Goal: Task Accomplishment & Management: Use online tool/utility

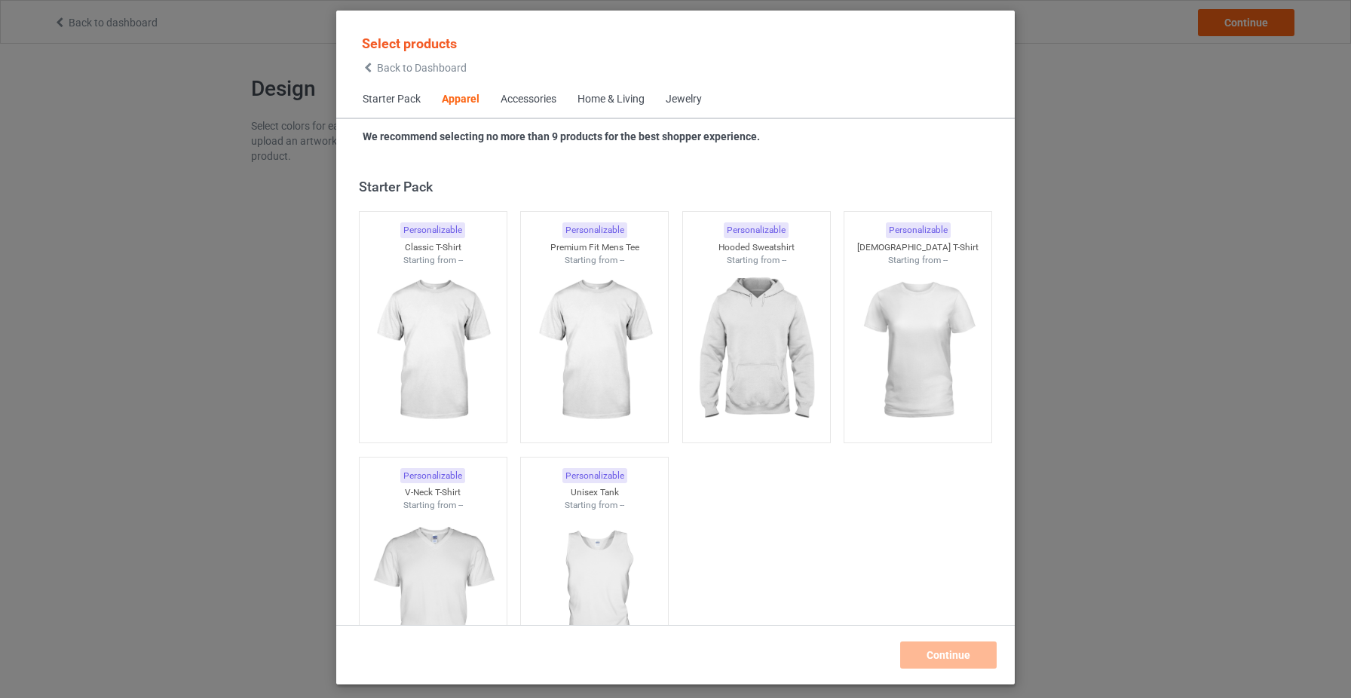
scroll to position [562, 0]
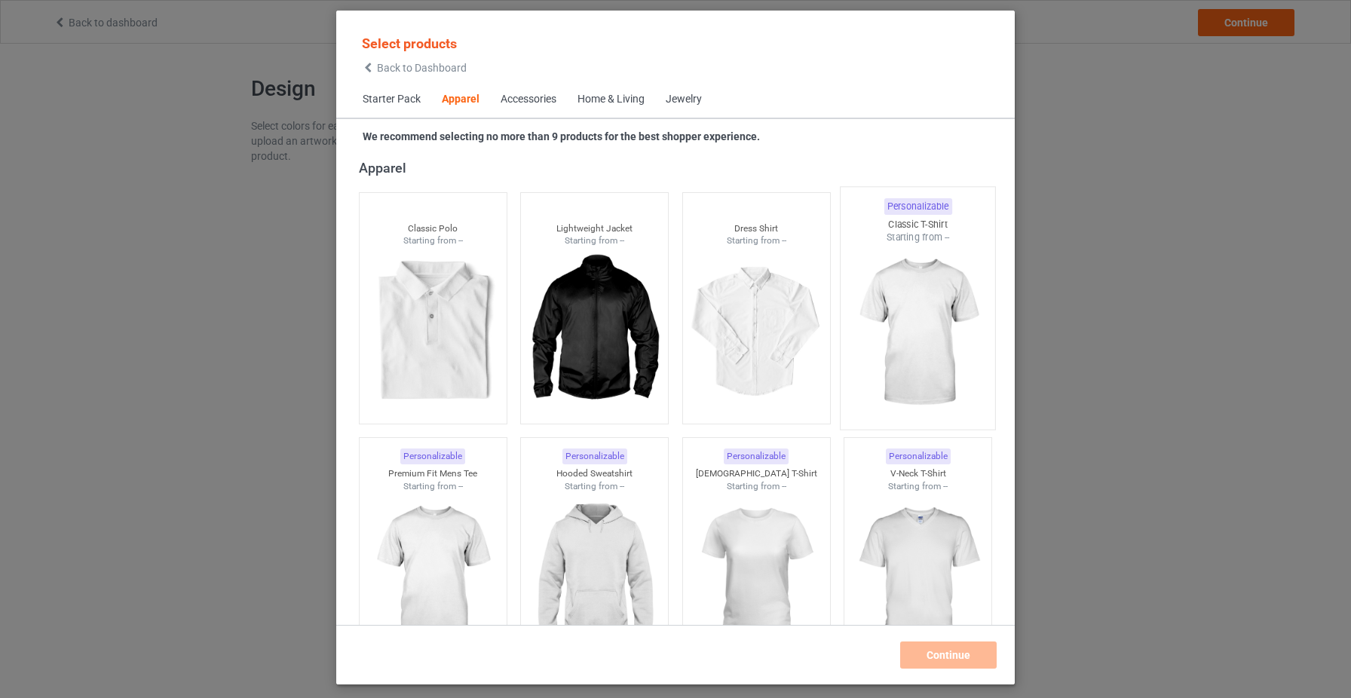
click at [905, 344] on img at bounding box center [918, 332] width 142 height 177
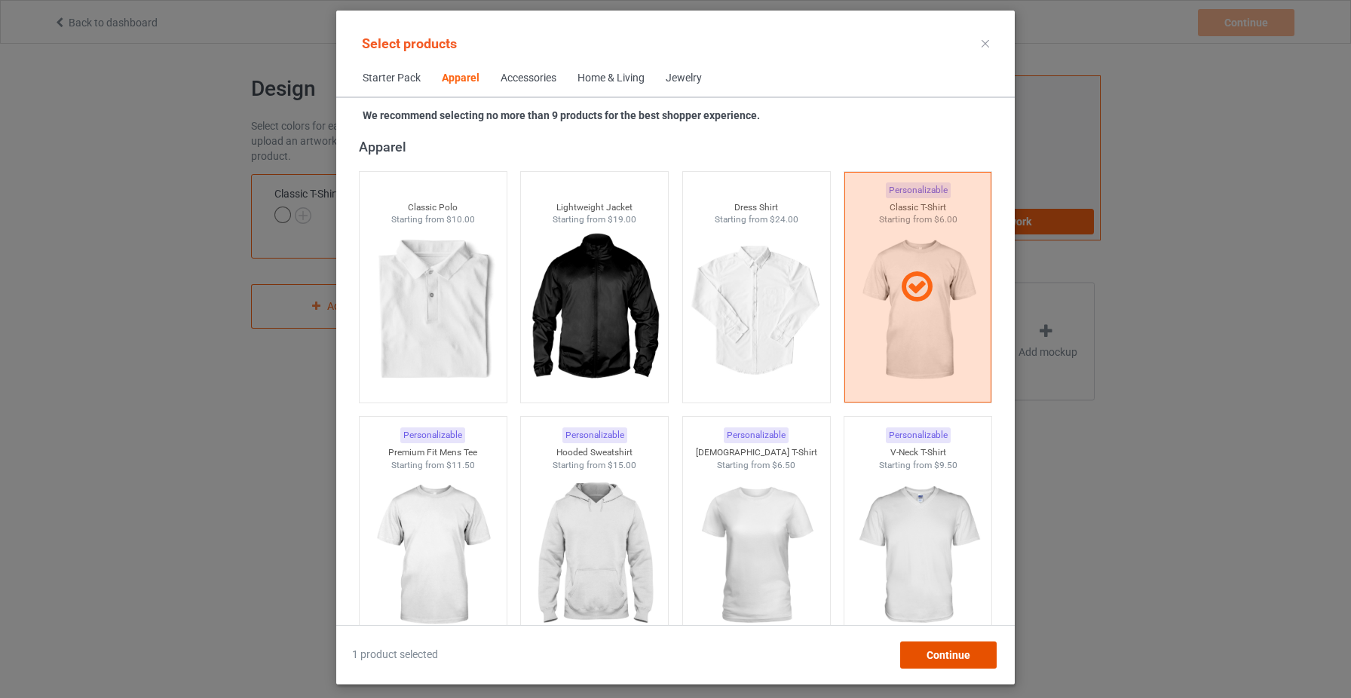
click at [961, 654] on span "Continue" at bounding box center [948, 655] width 44 height 12
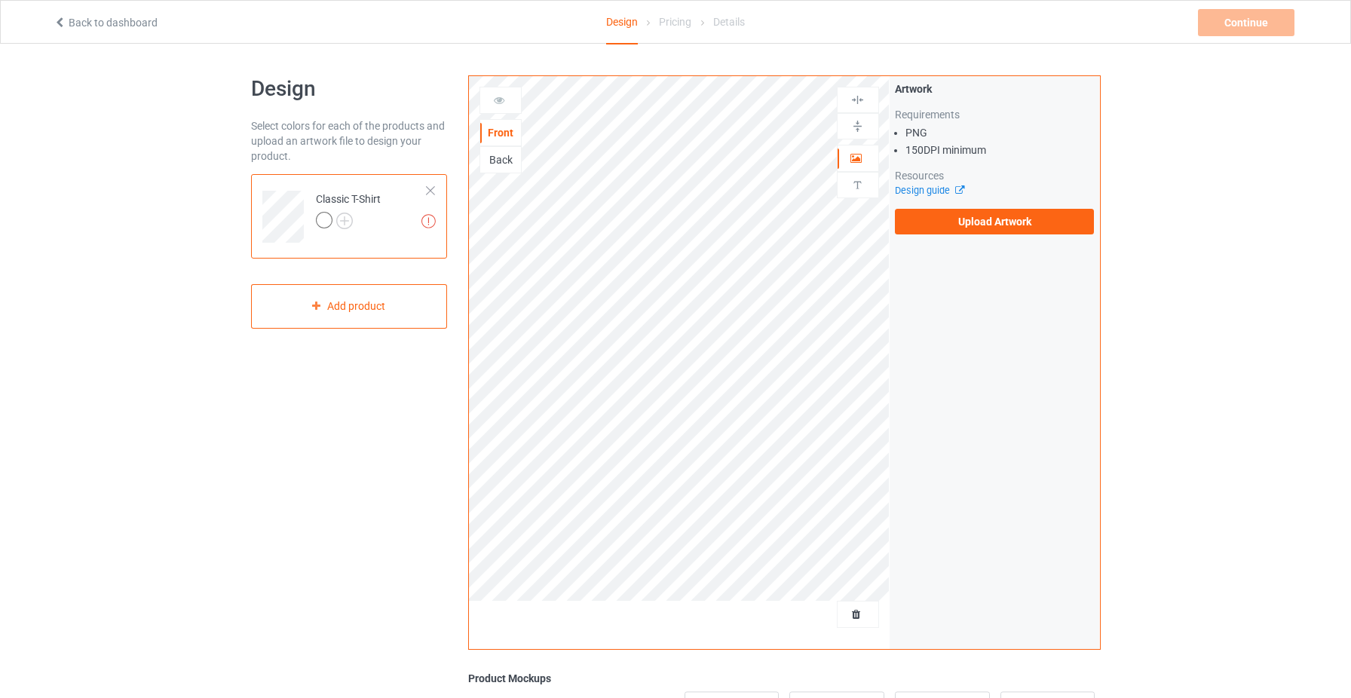
click at [1011, 210] on div "Artwork Requirements PNG 150 DPI minimum Resources Design guide Upload Artwork" at bounding box center [995, 157] width 200 height 153
click at [1007, 220] on label "Upload Artwork" at bounding box center [995, 222] width 200 height 26
click at [0, 0] on input "Upload Artwork" at bounding box center [0, 0] width 0 height 0
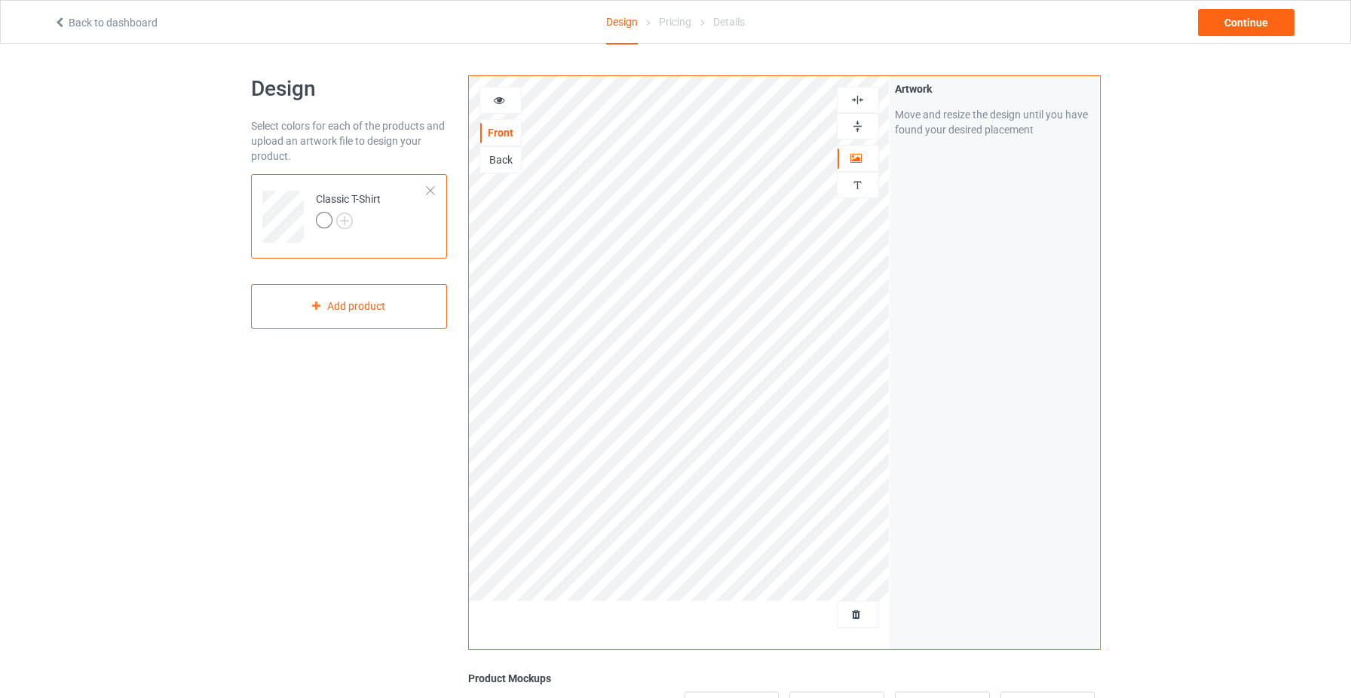
scroll to position [278, 0]
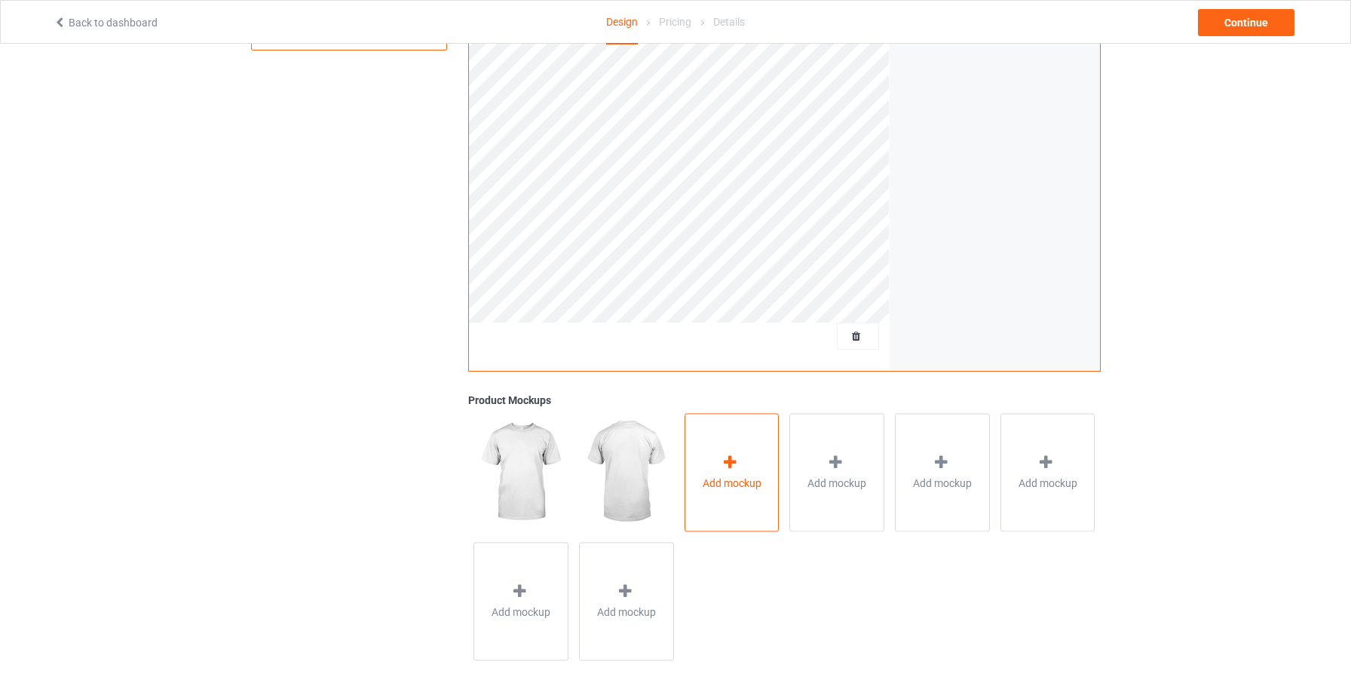
click at [733, 513] on div "Add mockup" at bounding box center [731, 472] width 95 height 118
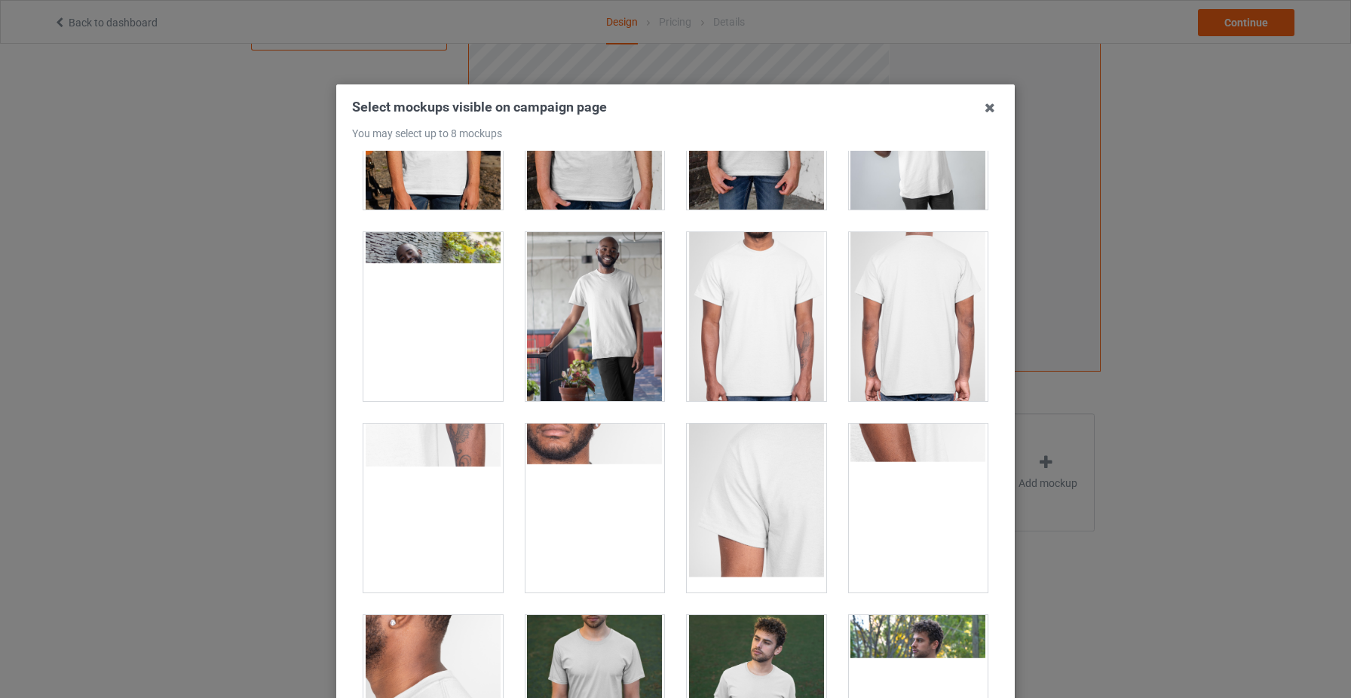
scroll to position [787, 0]
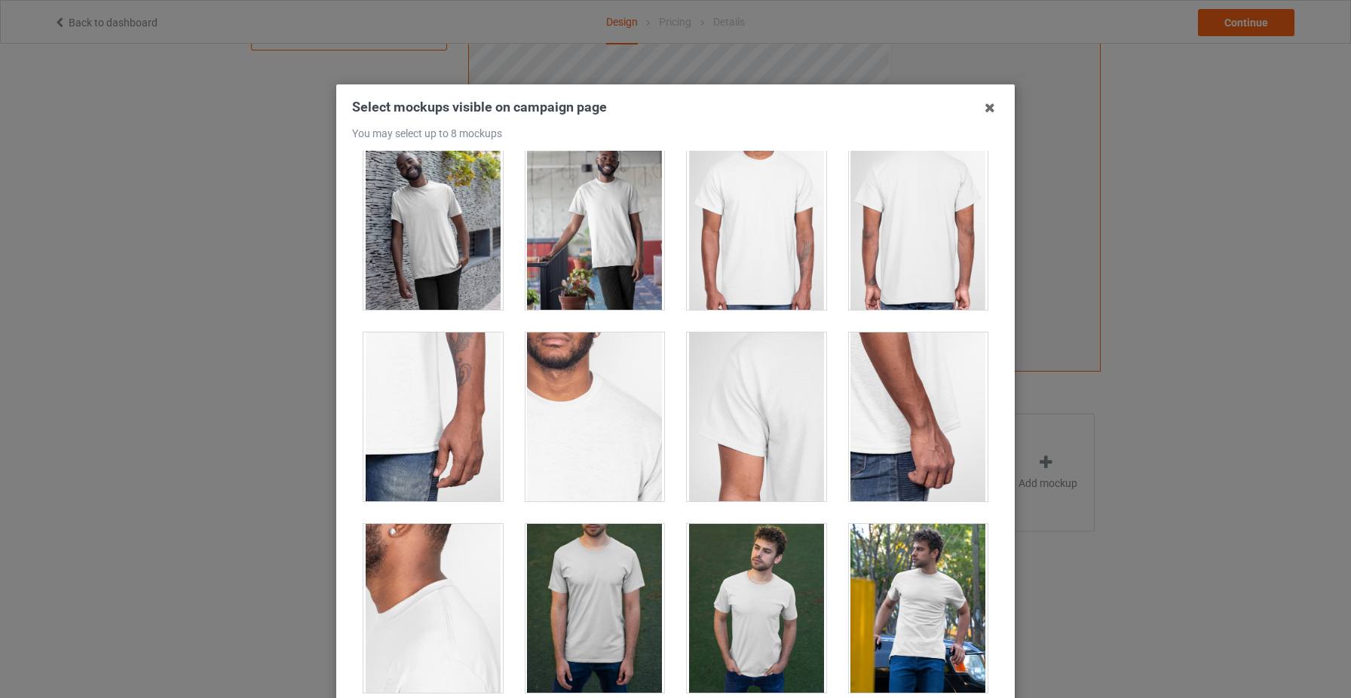
click at [423, 235] on div at bounding box center [432, 225] width 139 height 169
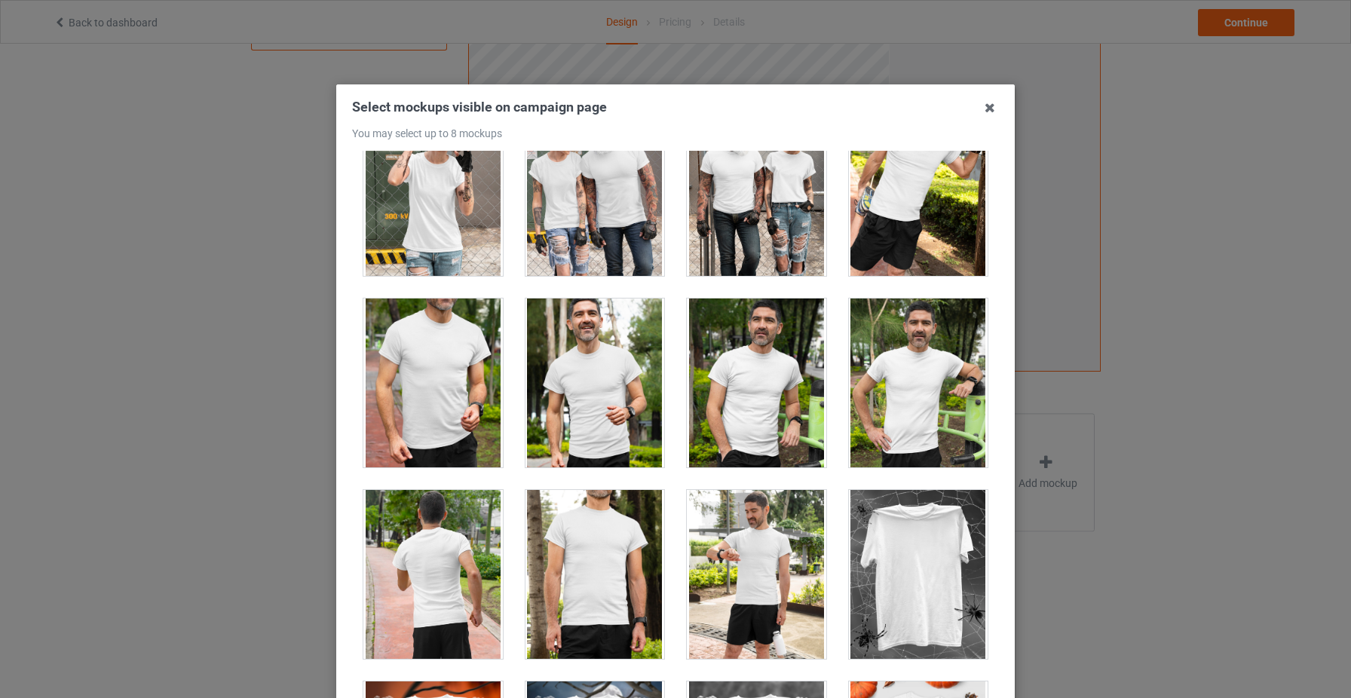
scroll to position [14416, 0]
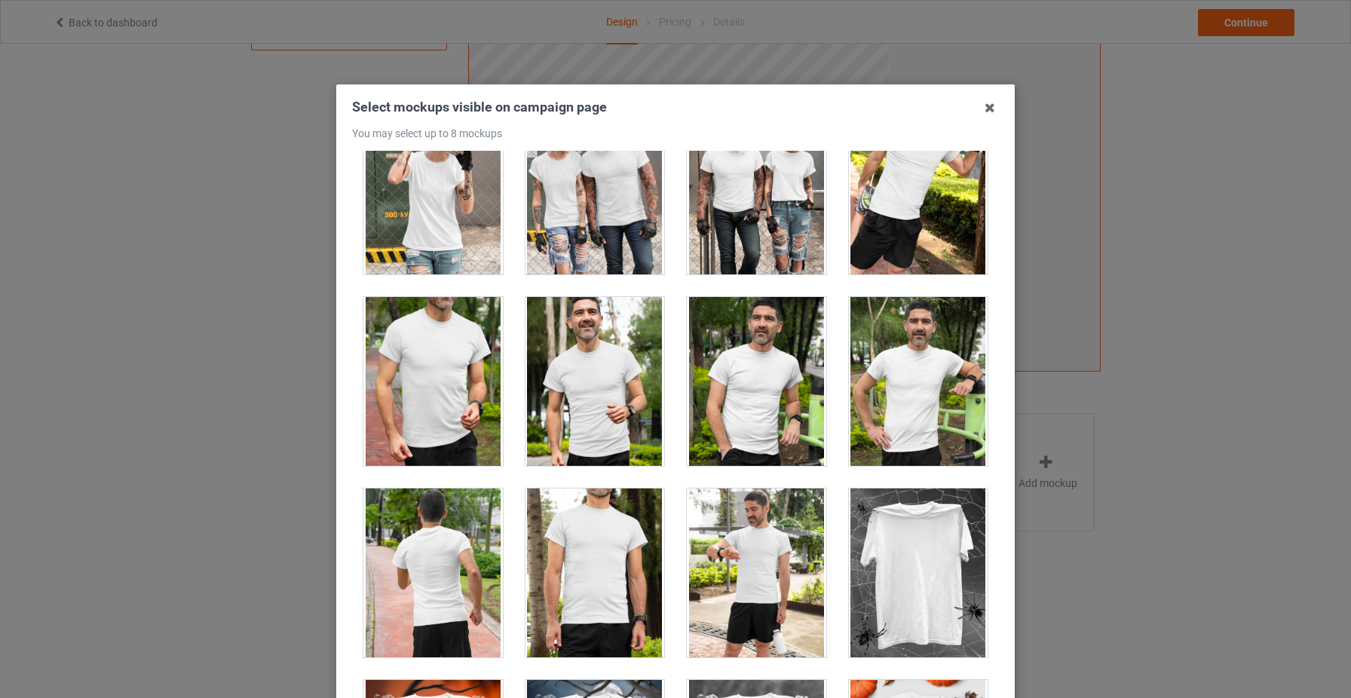
click at [394, 373] on div at bounding box center [432, 381] width 139 height 169
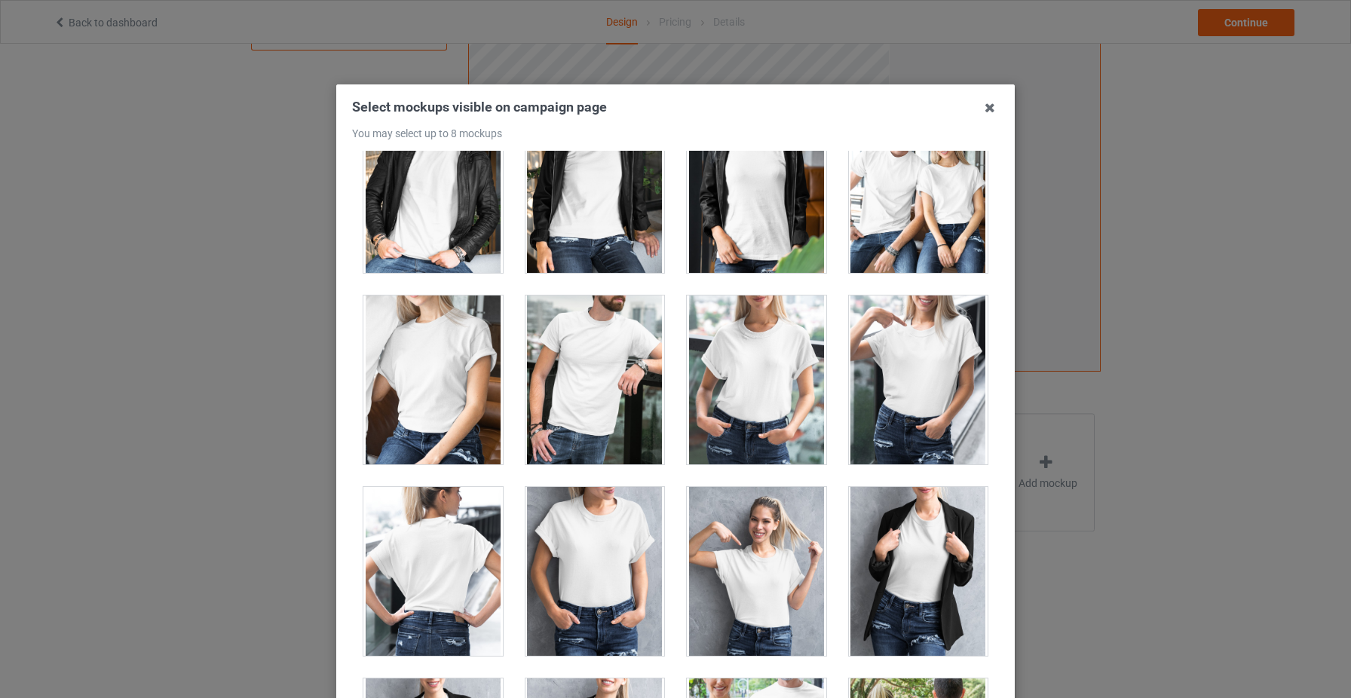
scroll to position [18452, 0]
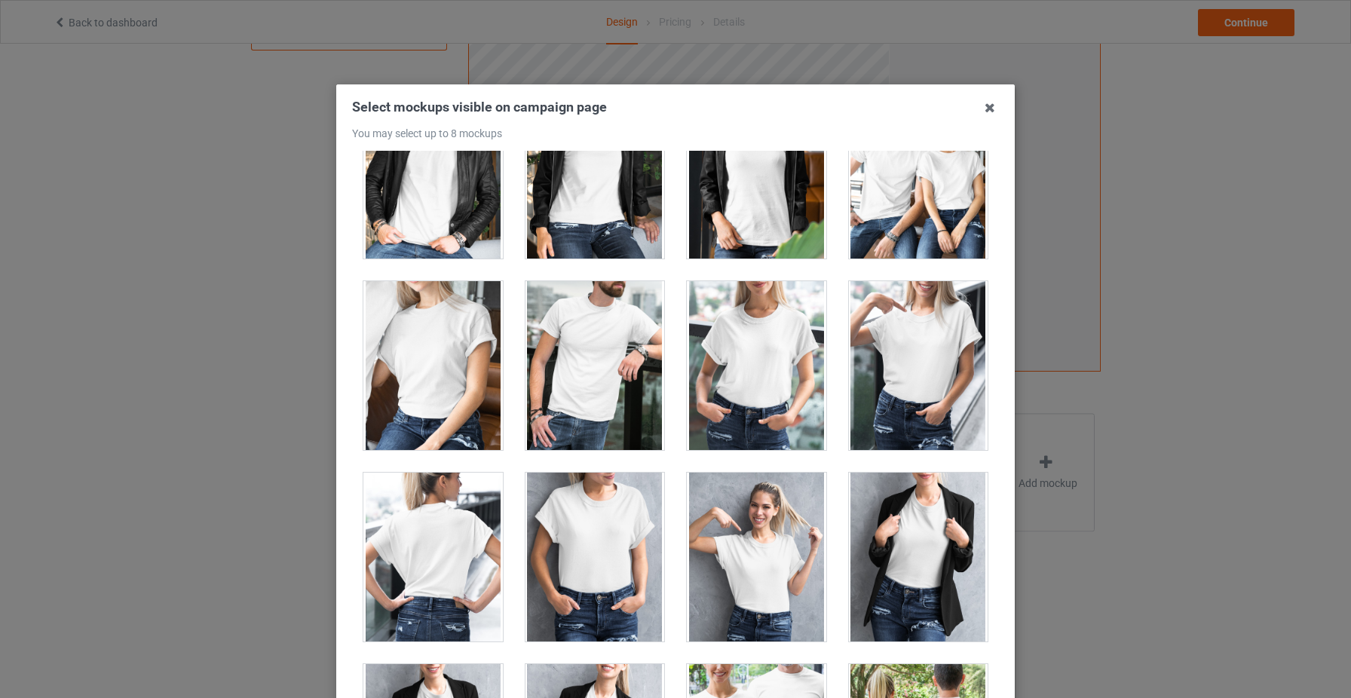
click at [784, 361] on div at bounding box center [756, 365] width 139 height 169
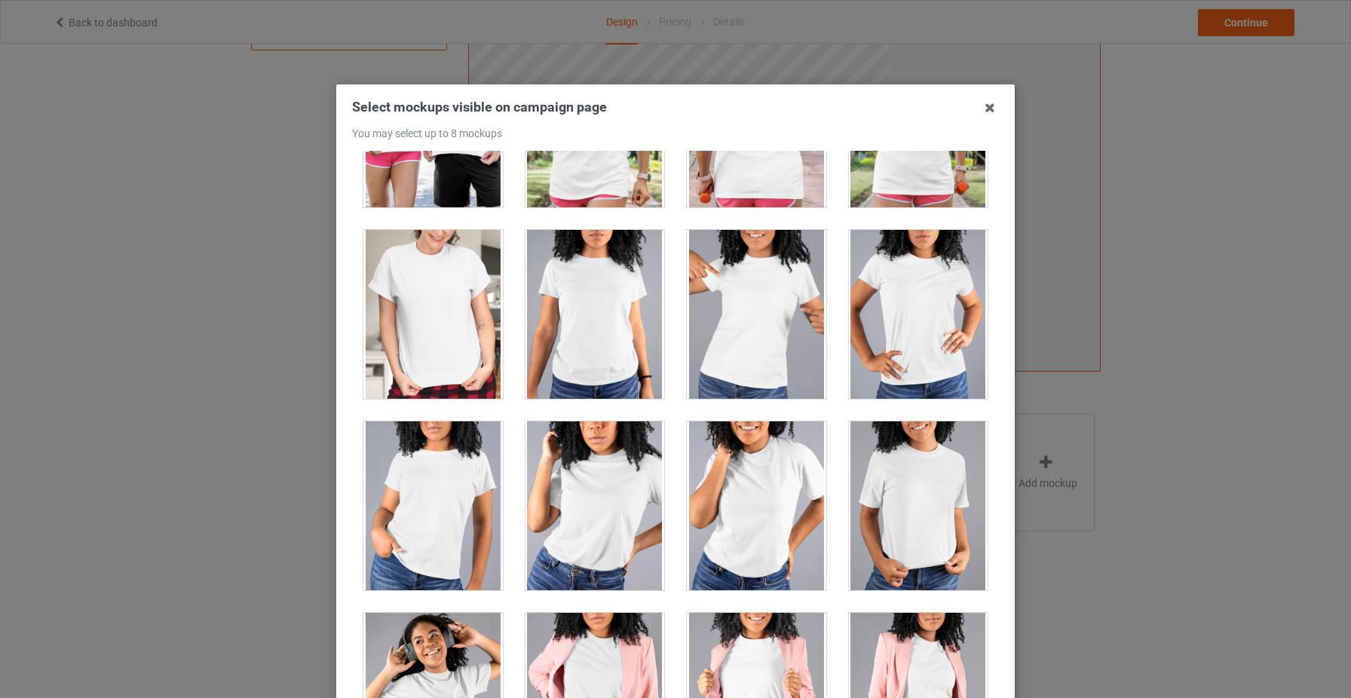
scroll to position [19464, 0]
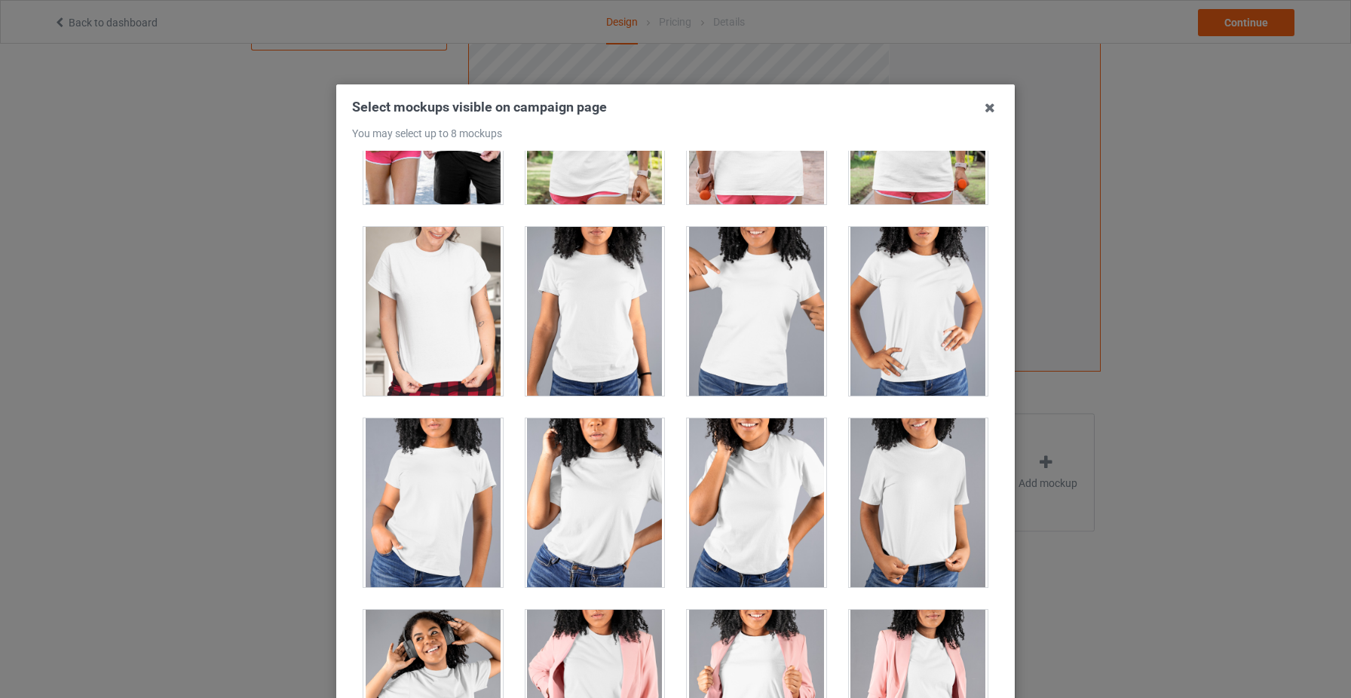
click at [756, 337] on div at bounding box center [756, 311] width 139 height 169
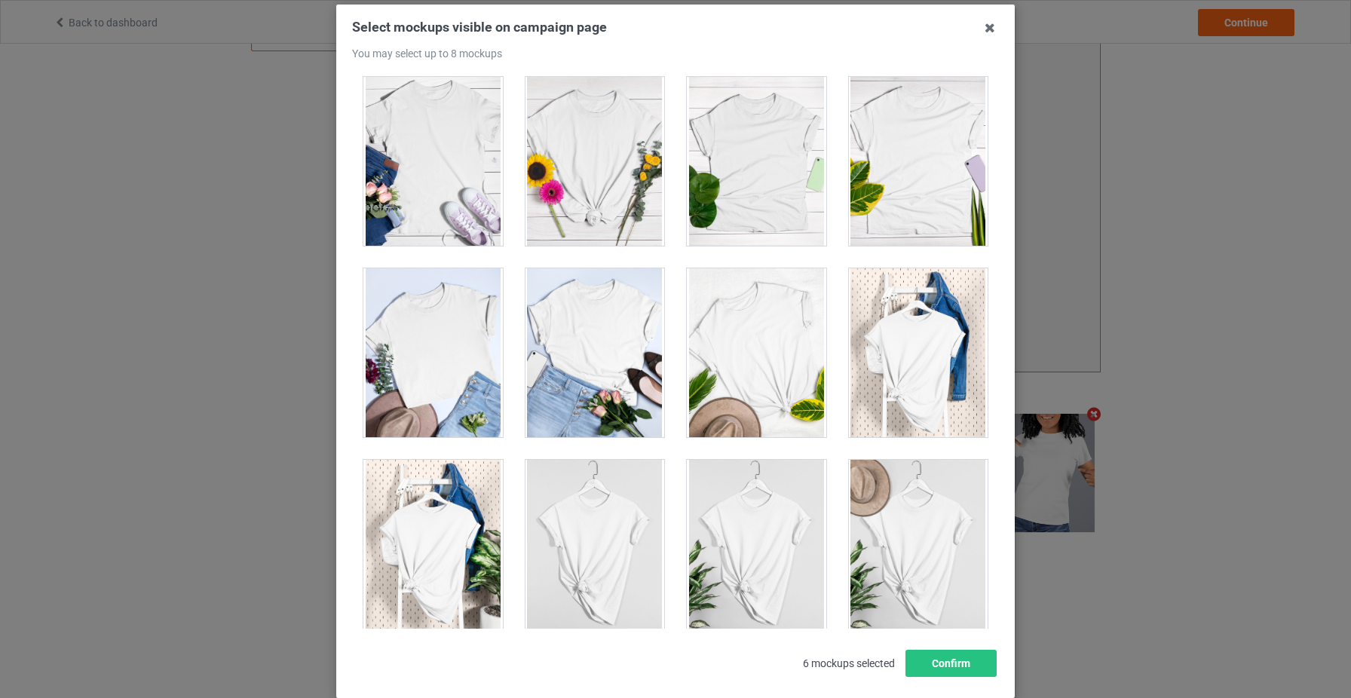
scroll to position [21459, 0]
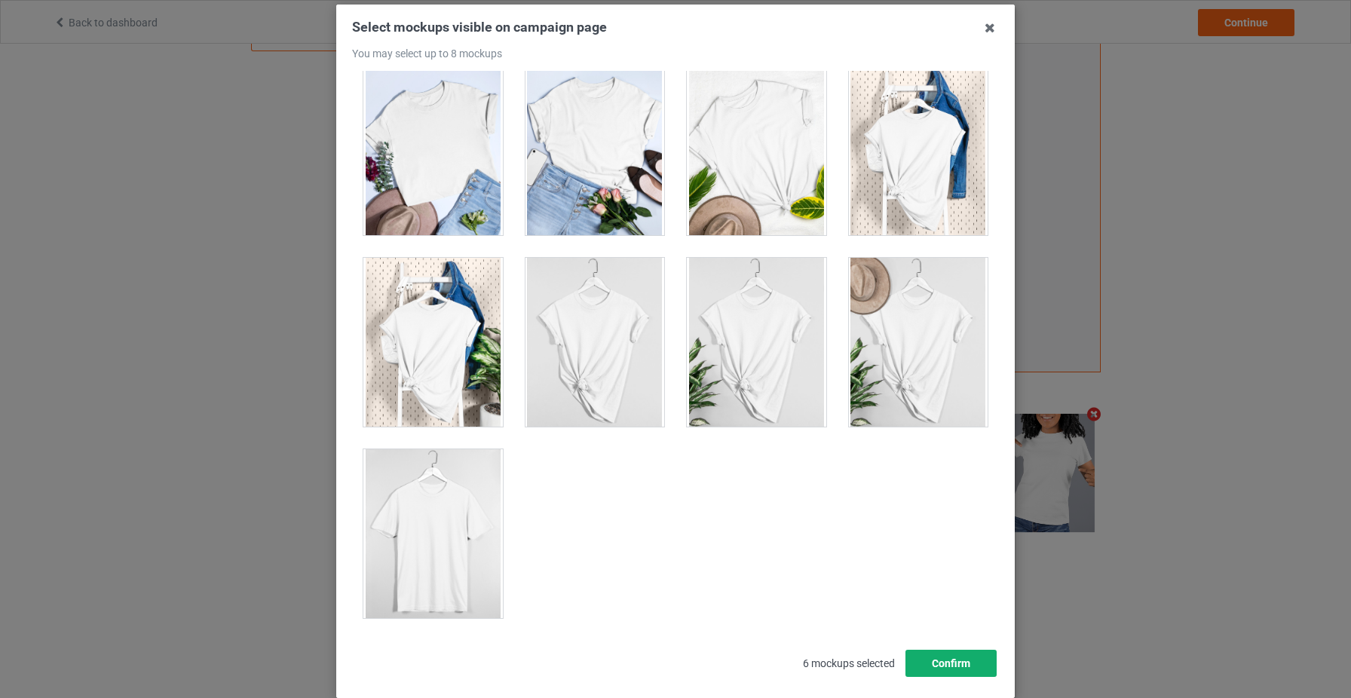
click at [966, 662] on button "Confirm" at bounding box center [950, 663] width 91 height 27
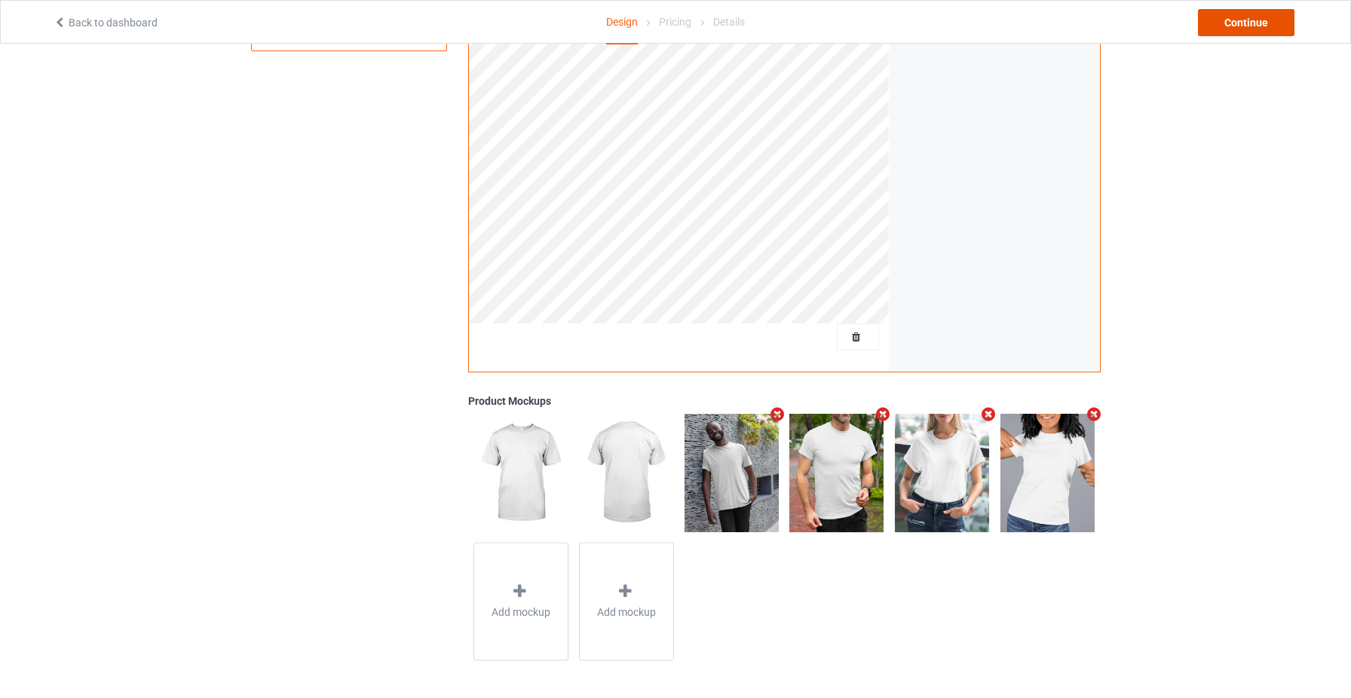
click at [1238, 20] on div "Continue" at bounding box center [1246, 22] width 96 height 27
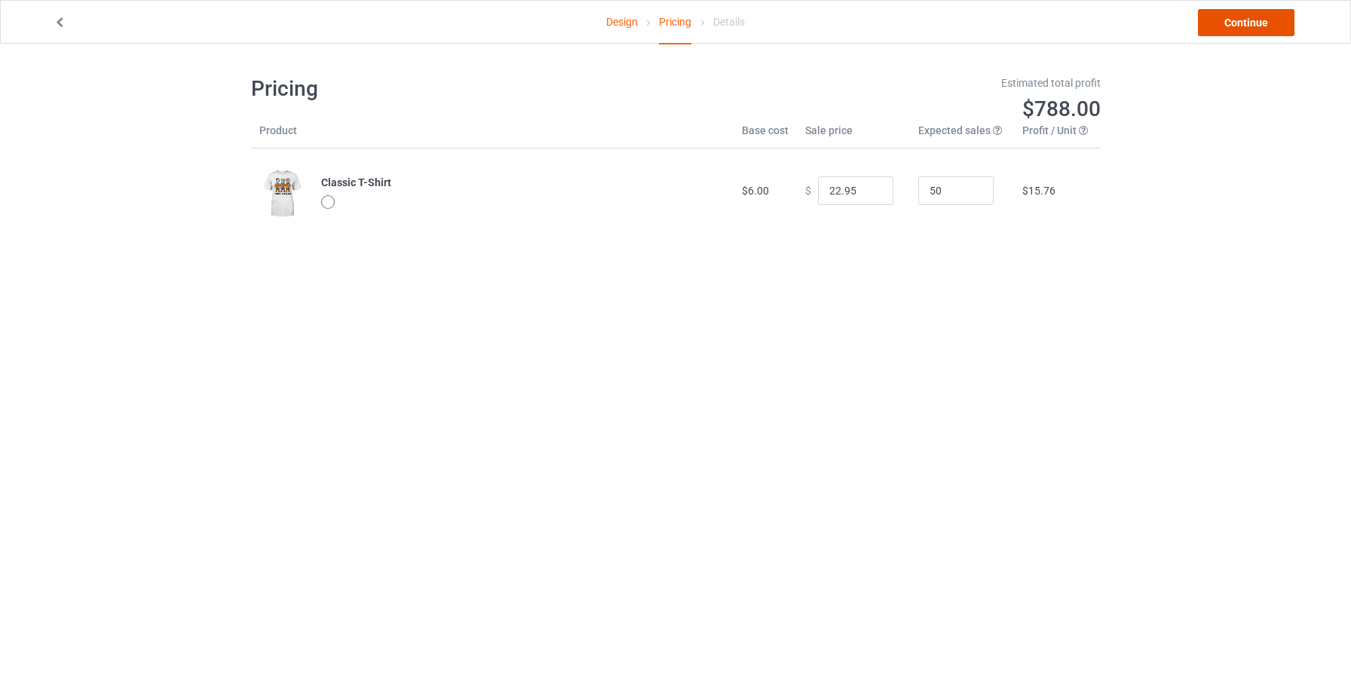
click at [1246, 14] on link "Continue" at bounding box center [1246, 22] width 96 height 27
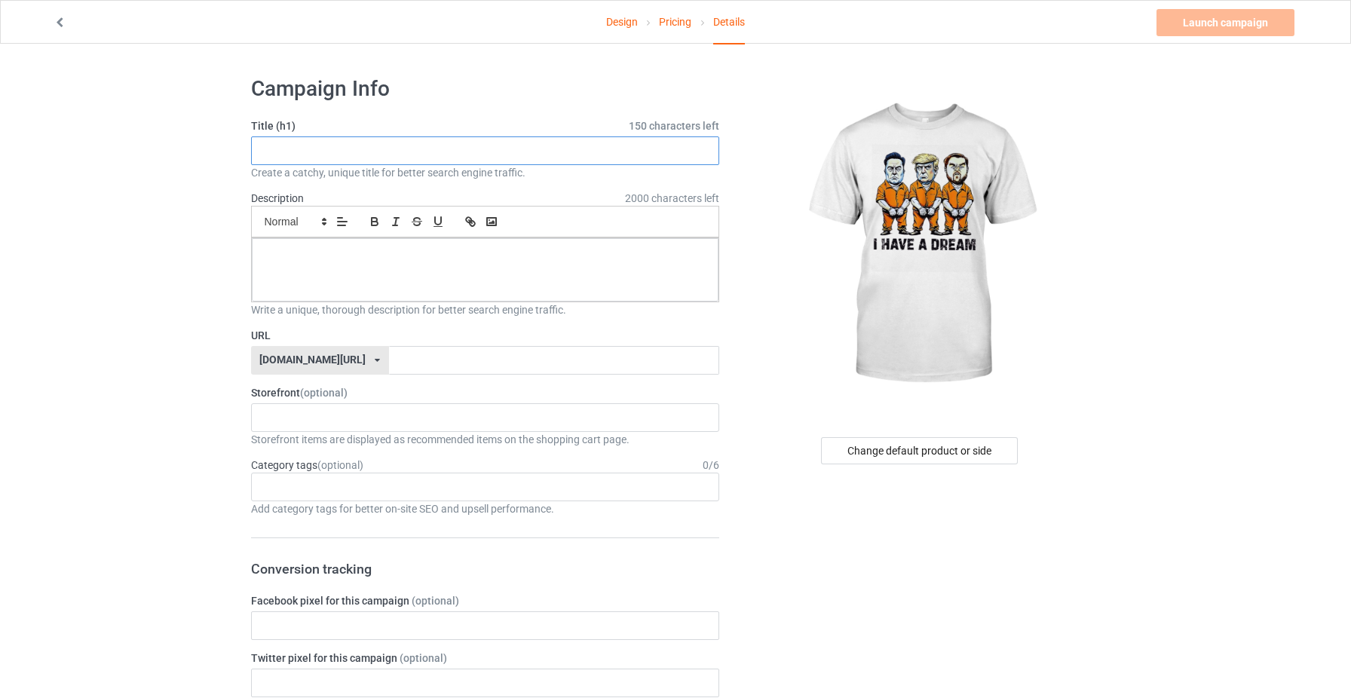
click at [614, 154] on input "text" at bounding box center [485, 150] width 469 height 29
type input "ygjji9uu"
click at [550, 252] on p at bounding box center [485, 255] width 443 height 14
click at [546, 362] on input "text" at bounding box center [554, 360] width 330 height 29
type input "hfjkjjb"
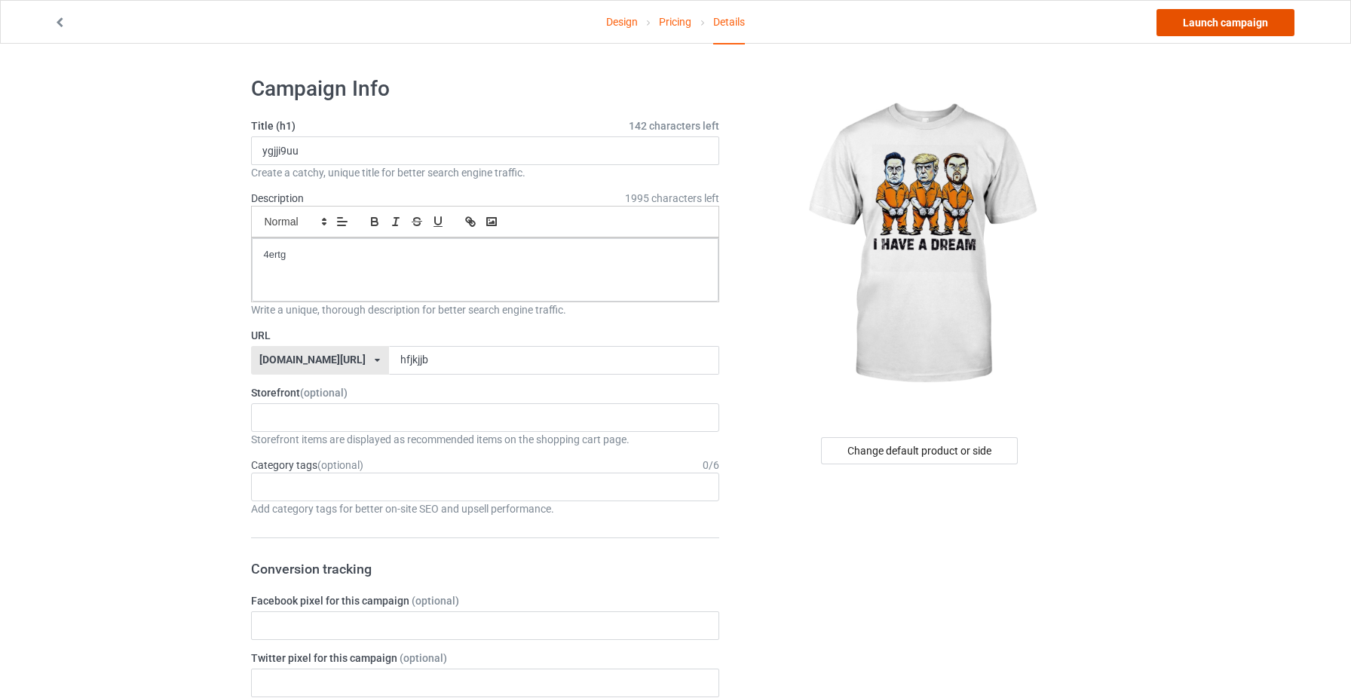
click at [1254, 22] on link "Launch campaign" at bounding box center [1225, 22] width 138 height 27
